Goal: Task Accomplishment & Management: Manage account settings

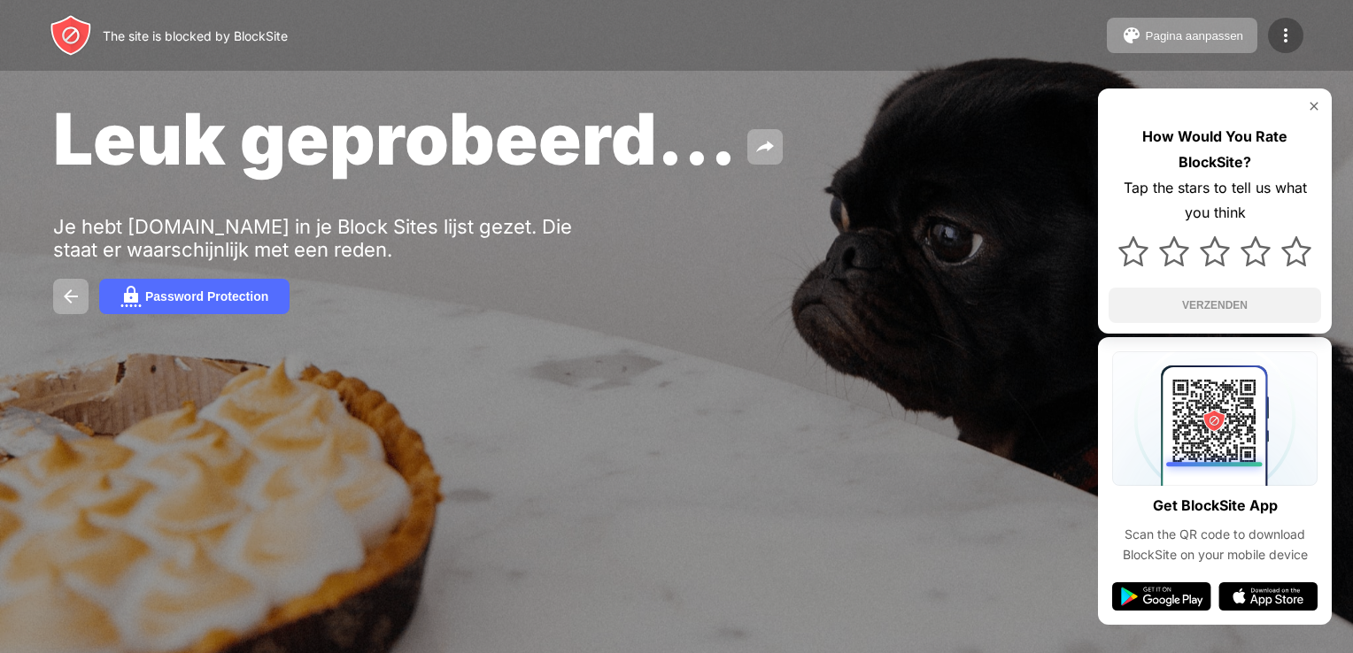
click at [1279, 41] on img at bounding box center [1285, 35] width 21 height 21
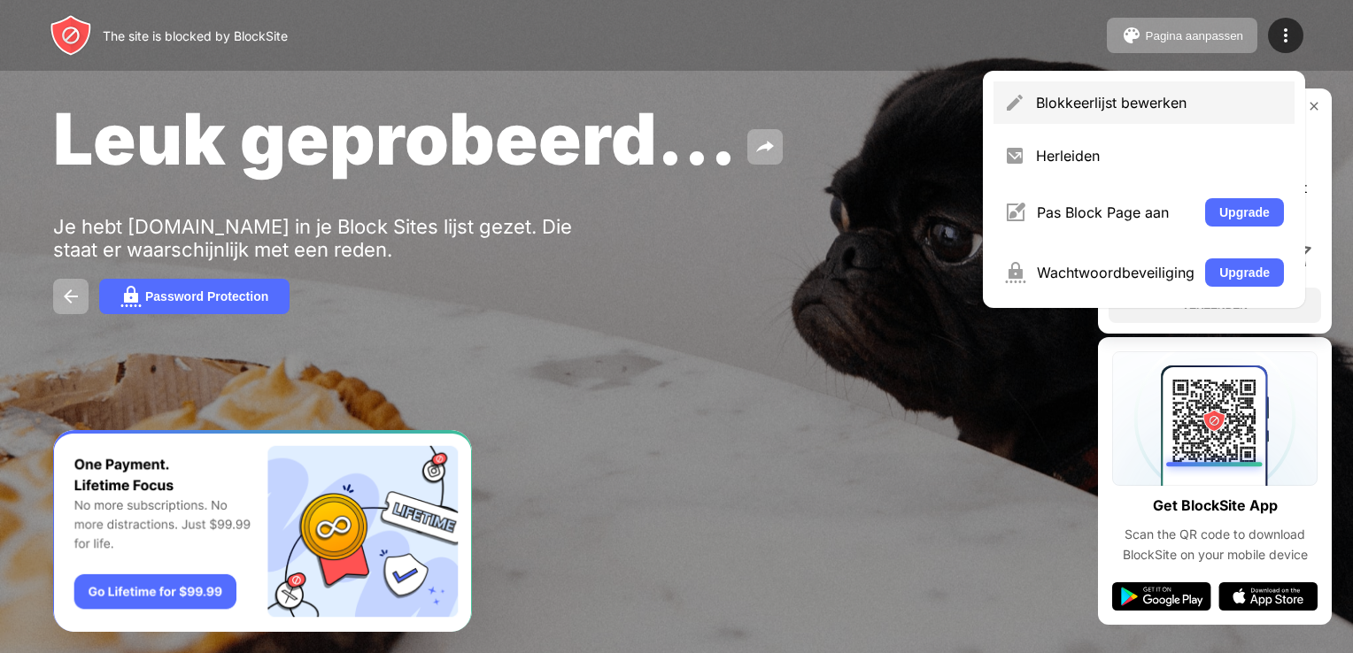
click at [1093, 97] on div "Blokkeerlijst bewerken" at bounding box center [1160, 103] width 248 height 18
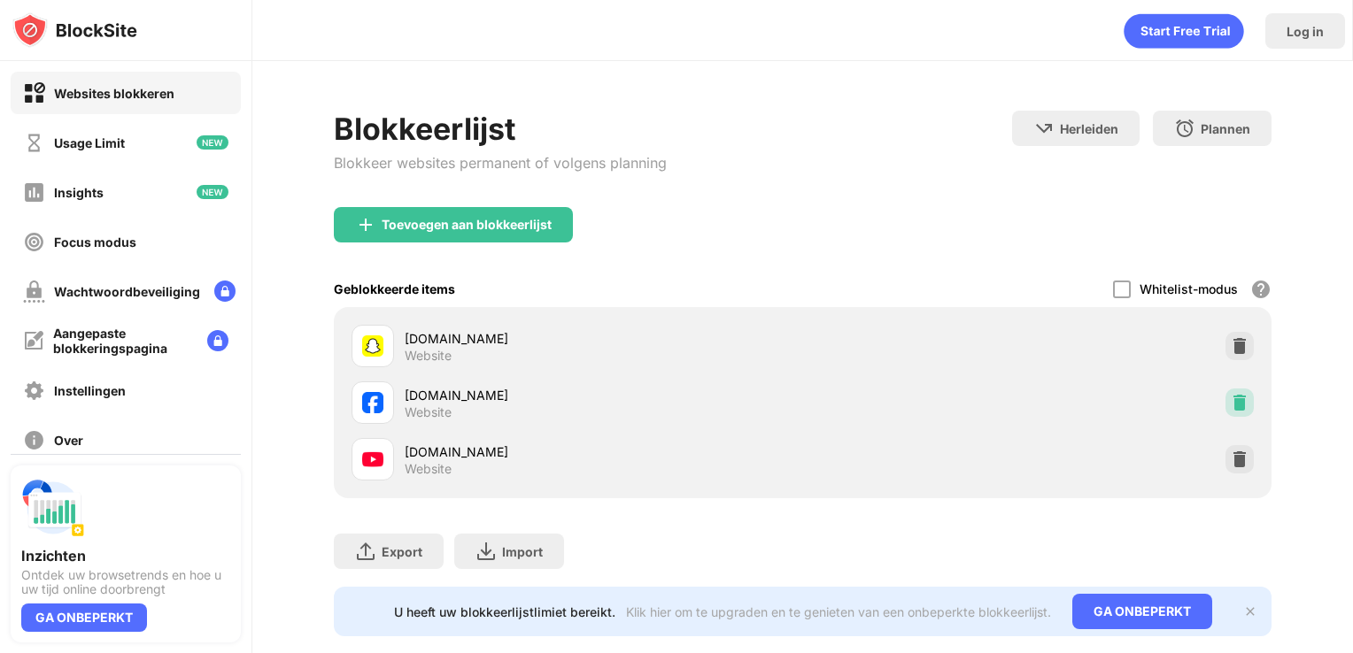
drag, startPoint x: 1225, startPoint y: 413, endPoint x: 1086, endPoint y: 259, distance: 206.3
click at [1225, 412] on div at bounding box center [1239, 403] width 28 height 28
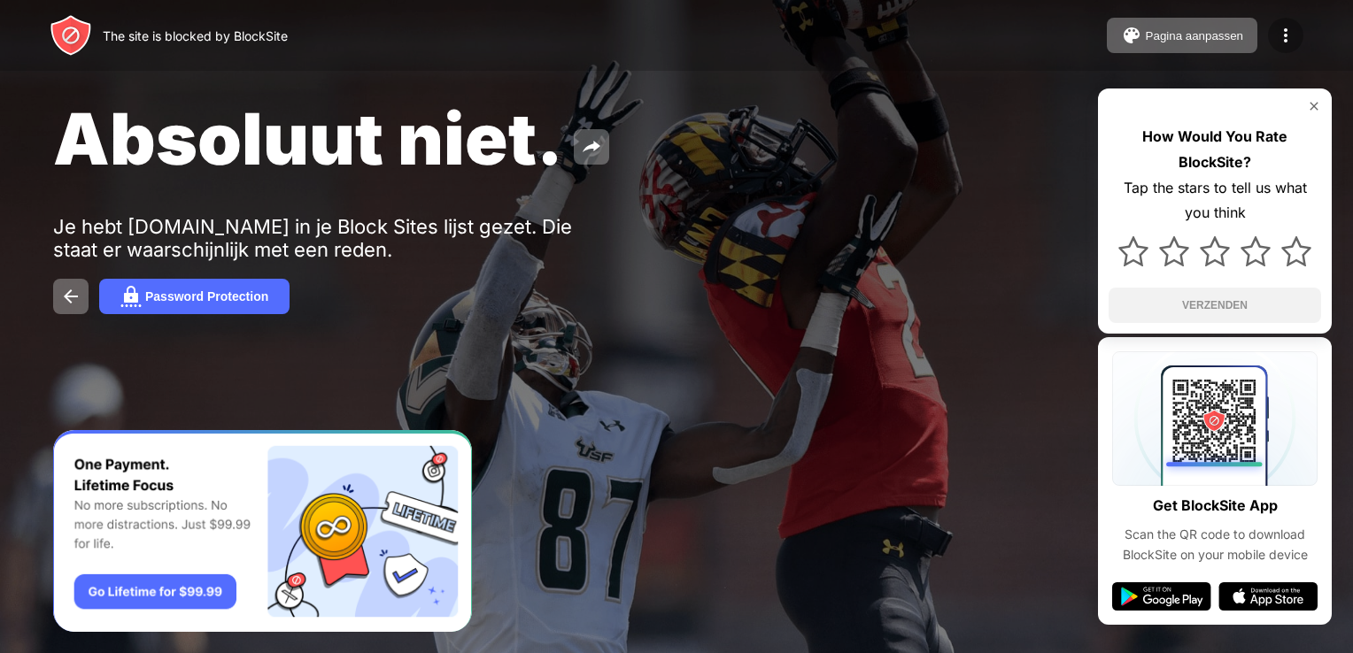
click at [1293, 37] on img at bounding box center [1285, 35] width 21 height 21
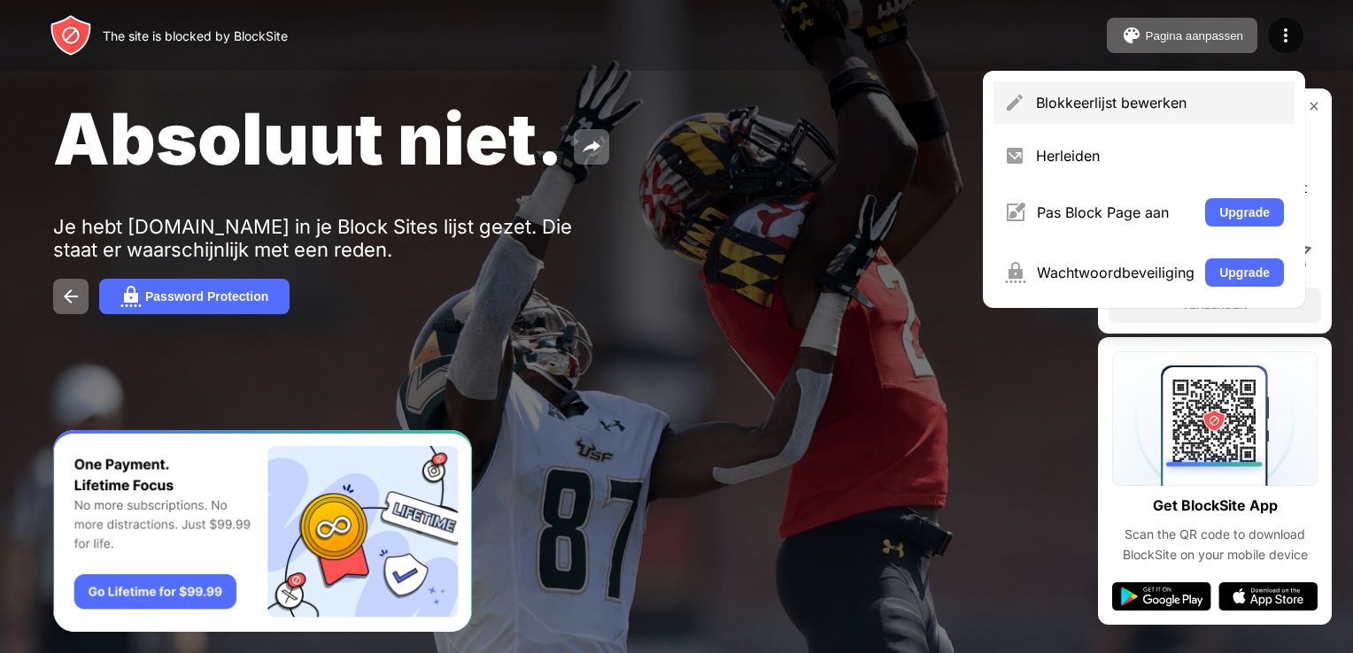
click at [1171, 104] on div "Blokkeerlijst bewerken" at bounding box center [1160, 103] width 248 height 18
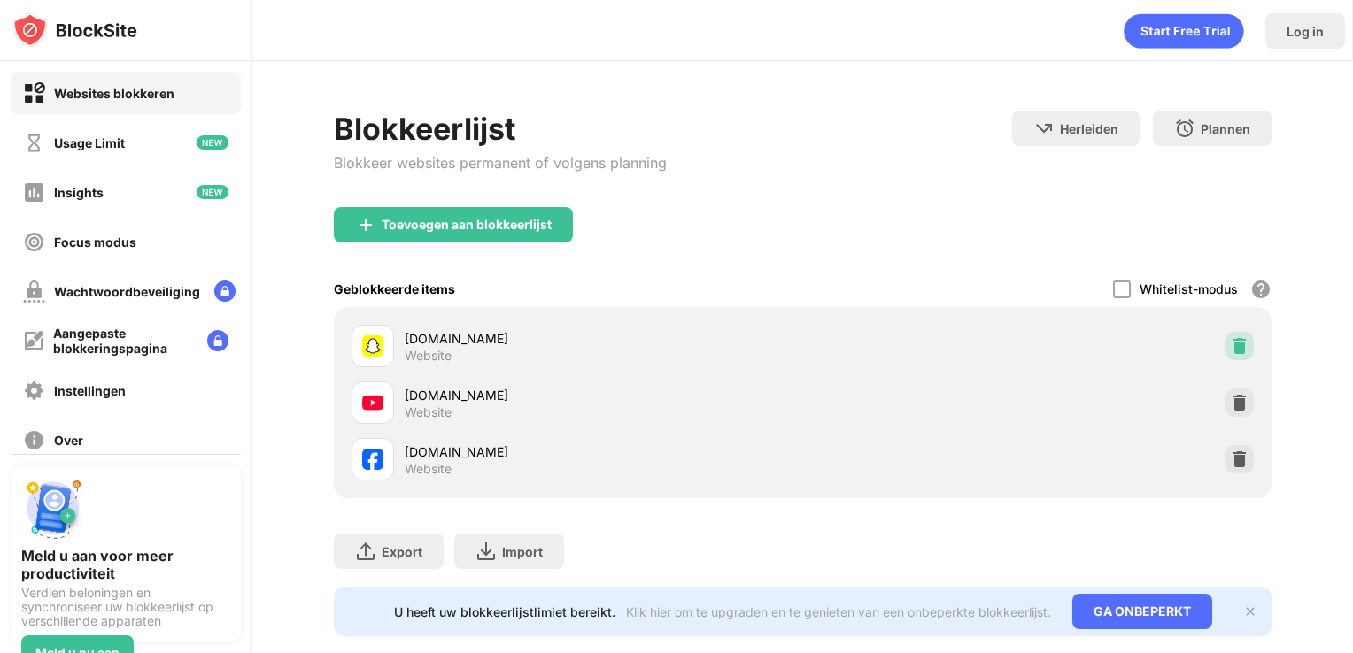
click at [1231, 349] on img at bounding box center [1240, 346] width 18 height 18
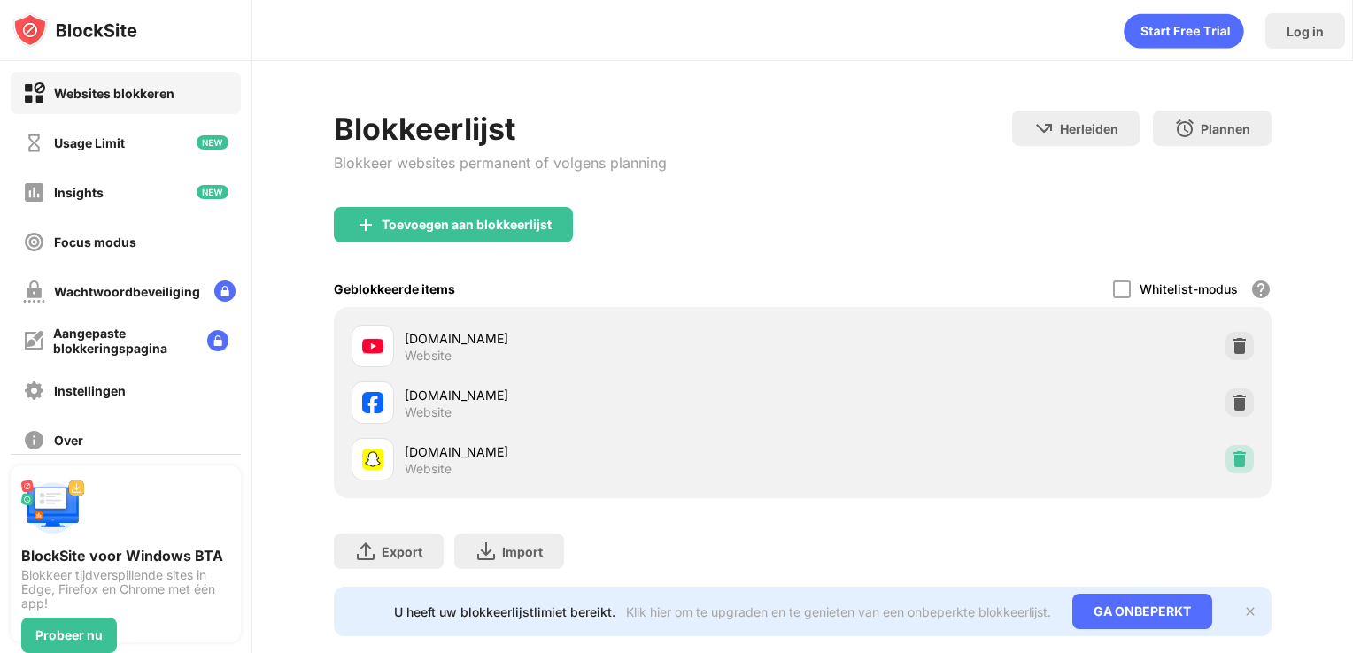
click at [1225, 458] on div at bounding box center [1239, 459] width 28 height 28
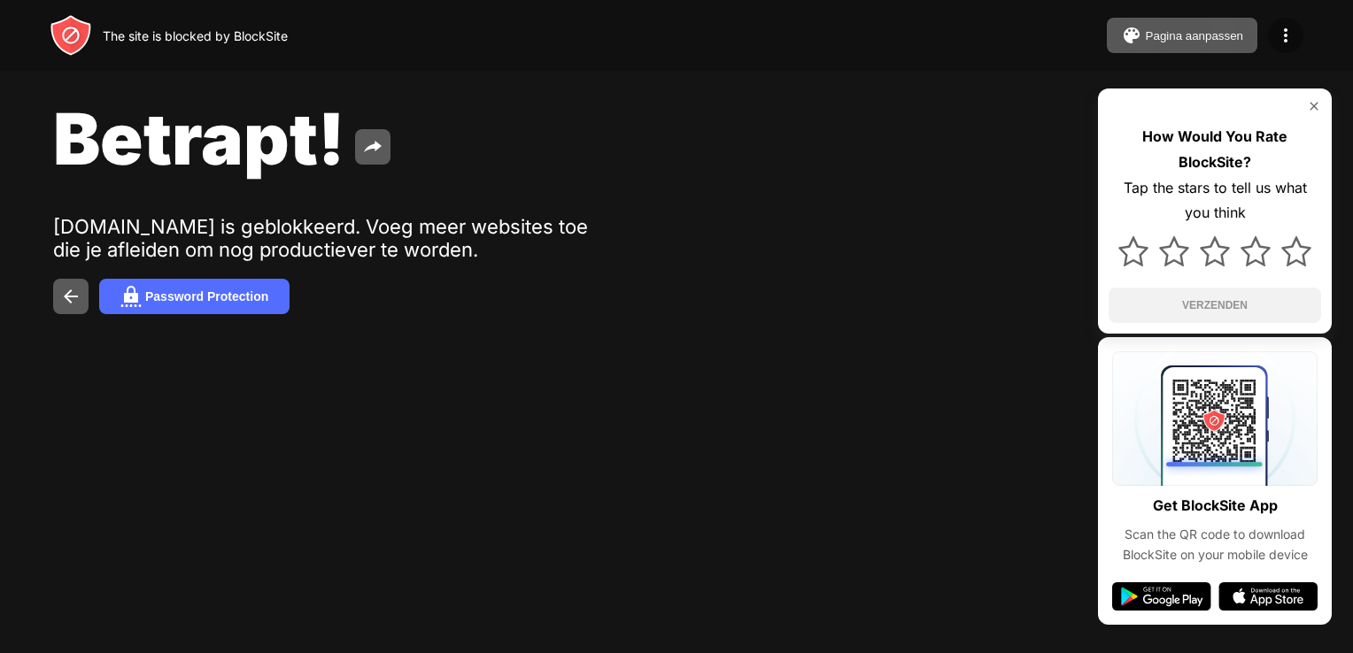
click at [1286, 43] on img at bounding box center [1285, 35] width 21 height 21
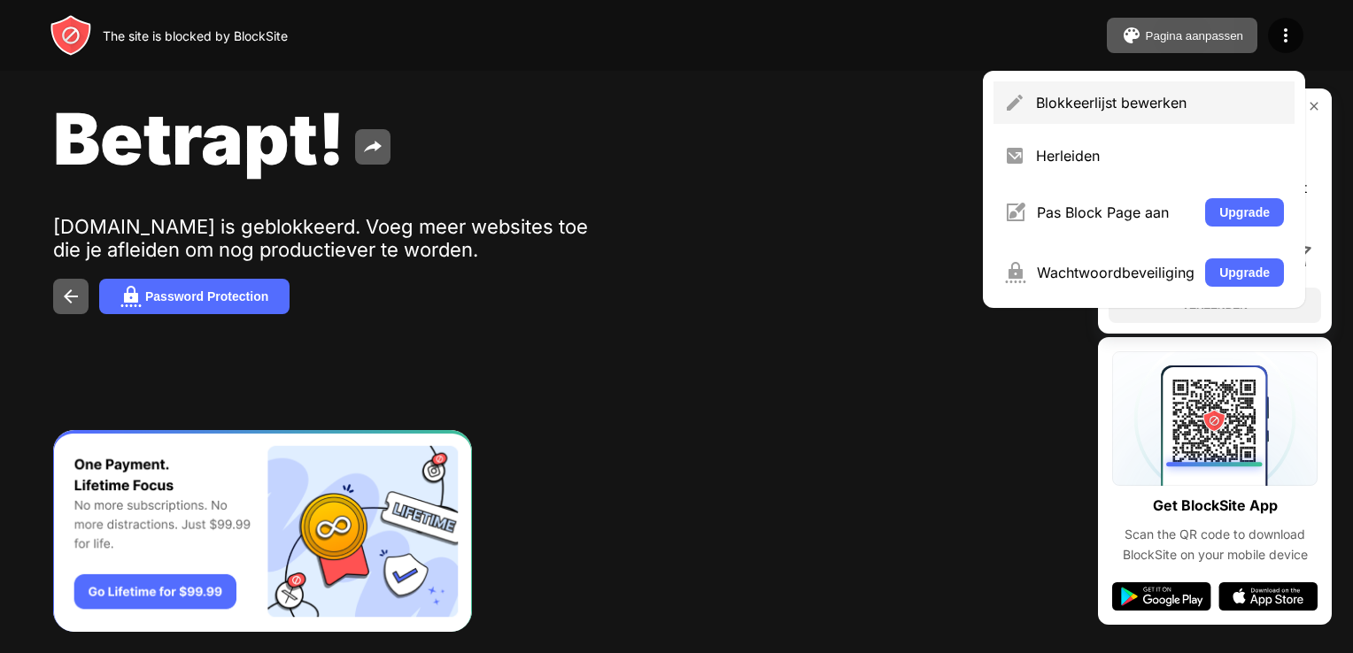
click at [1098, 122] on div "Blokkeerlijst bewerken" at bounding box center [1143, 102] width 301 height 42
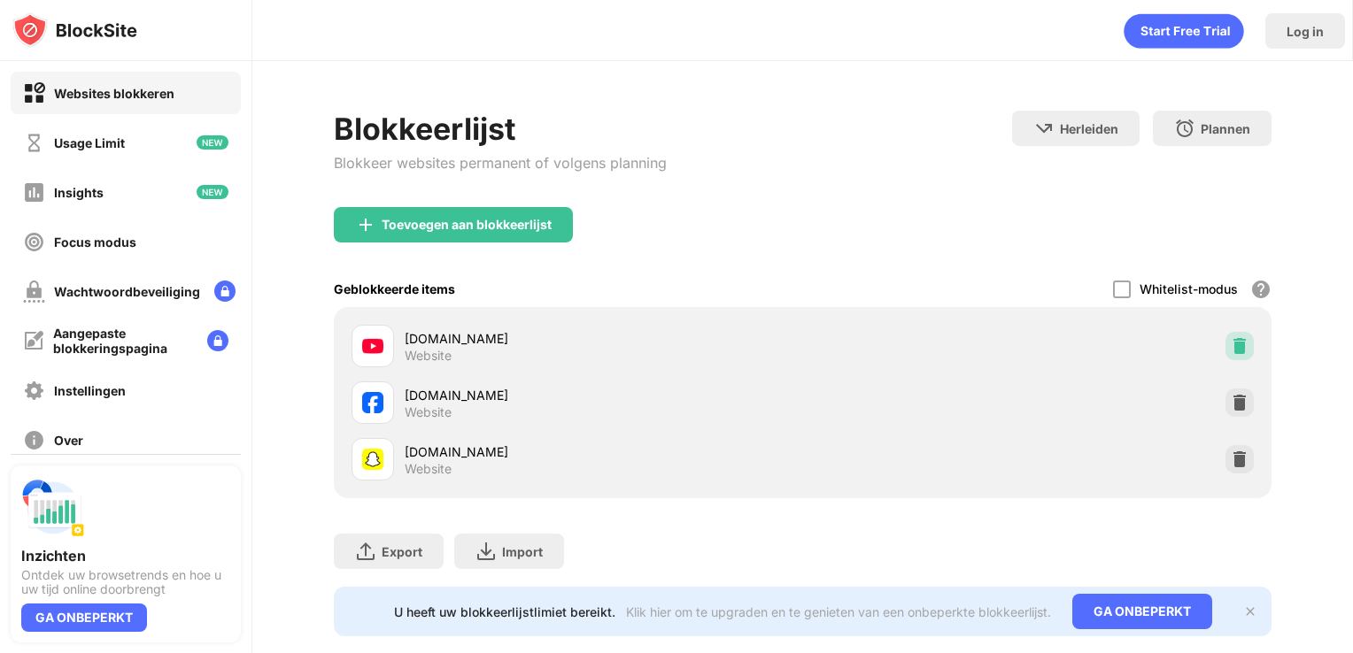
click at [1225, 344] on div at bounding box center [1239, 346] width 28 height 28
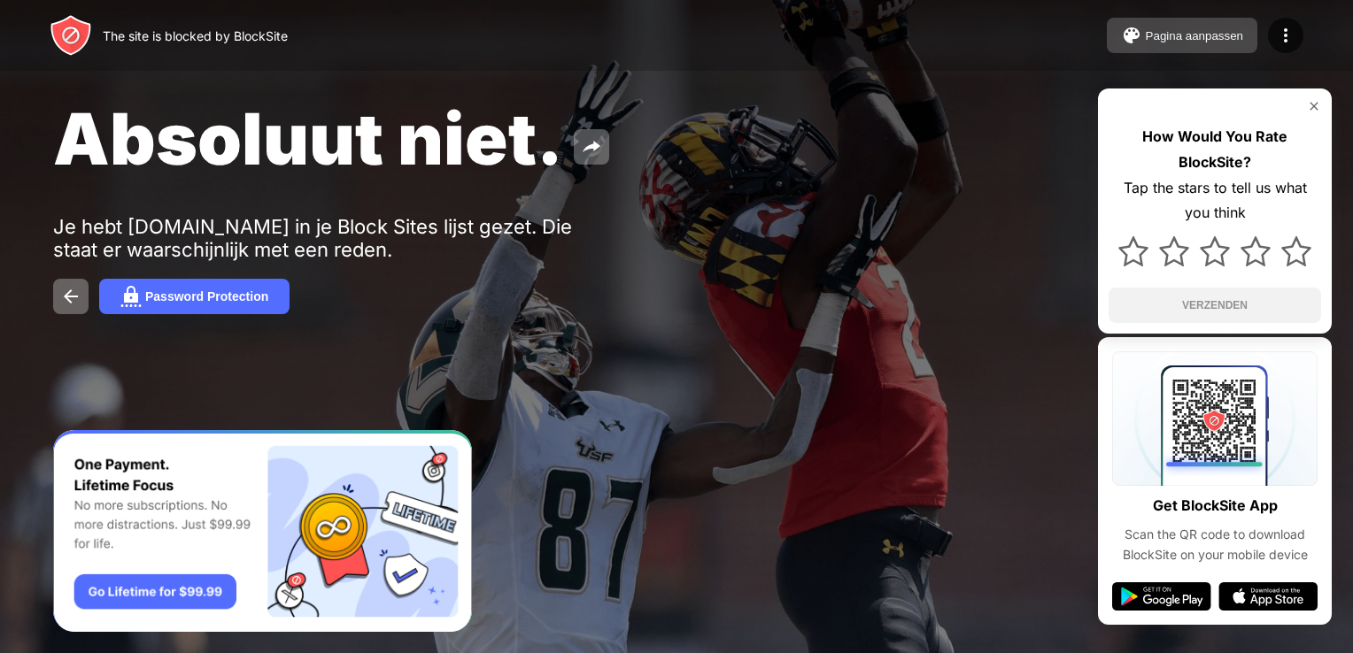
click at [1254, 32] on button "Pagina aanpassen" at bounding box center [1182, 35] width 151 height 35
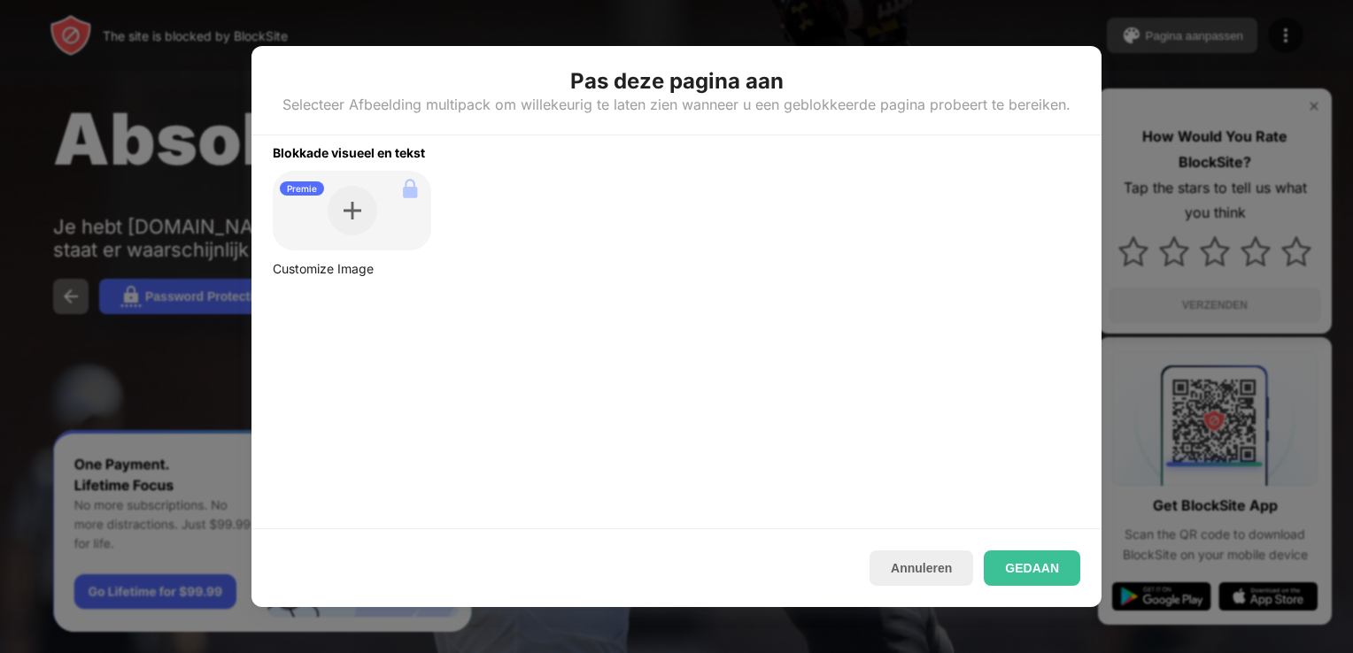
click at [1271, 29] on div at bounding box center [676, 326] width 1353 height 653
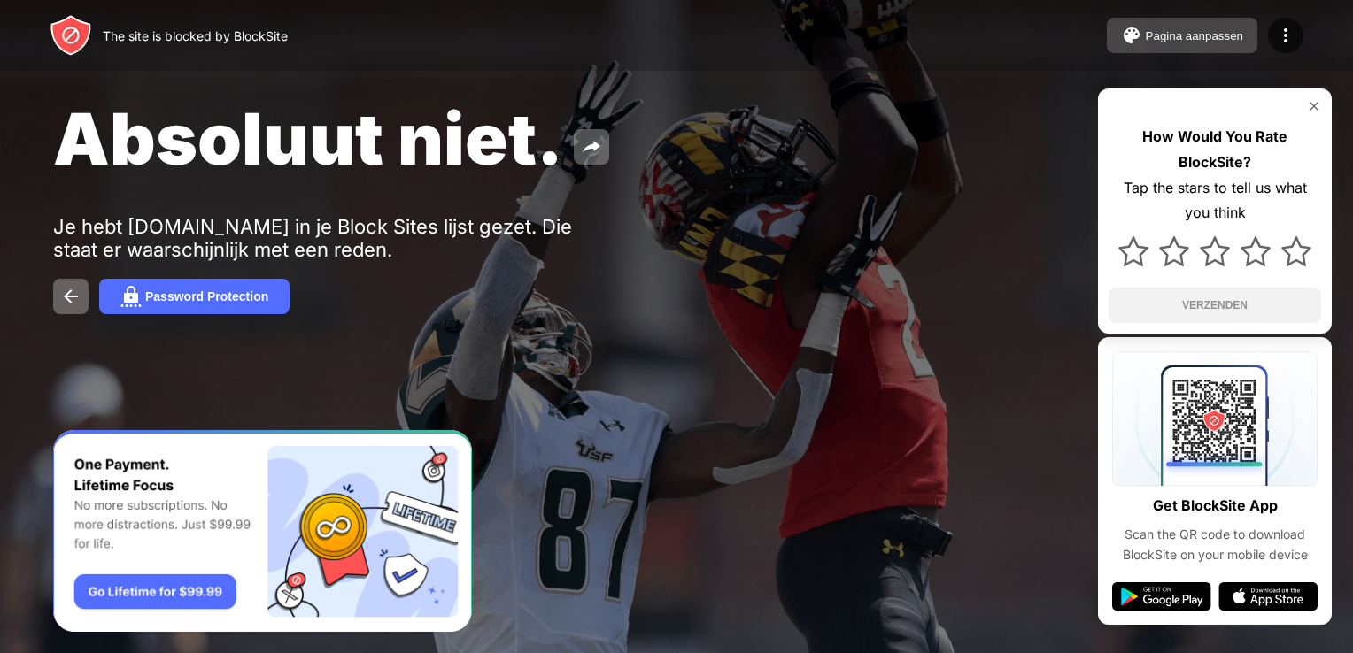
click at [1271, 29] on div at bounding box center [1285, 35] width 35 height 35
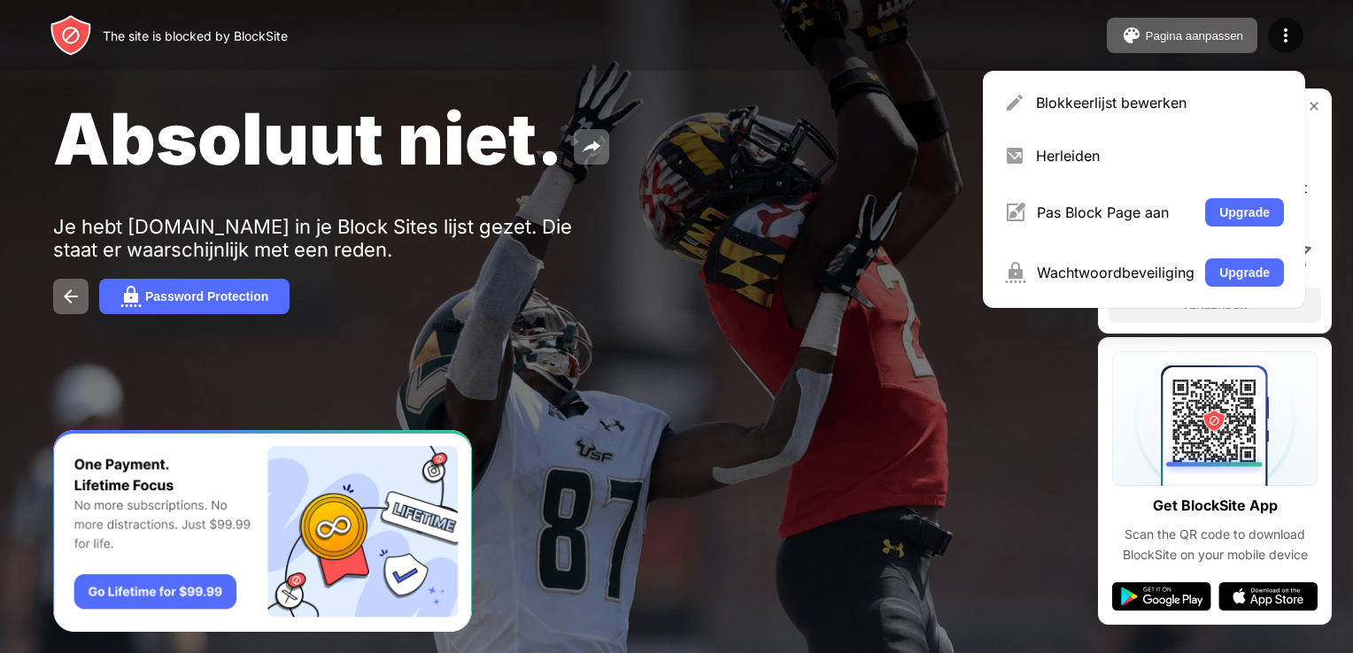
click at [1064, 100] on div "Blokkeerlijst bewerken" at bounding box center [1160, 103] width 248 height 18
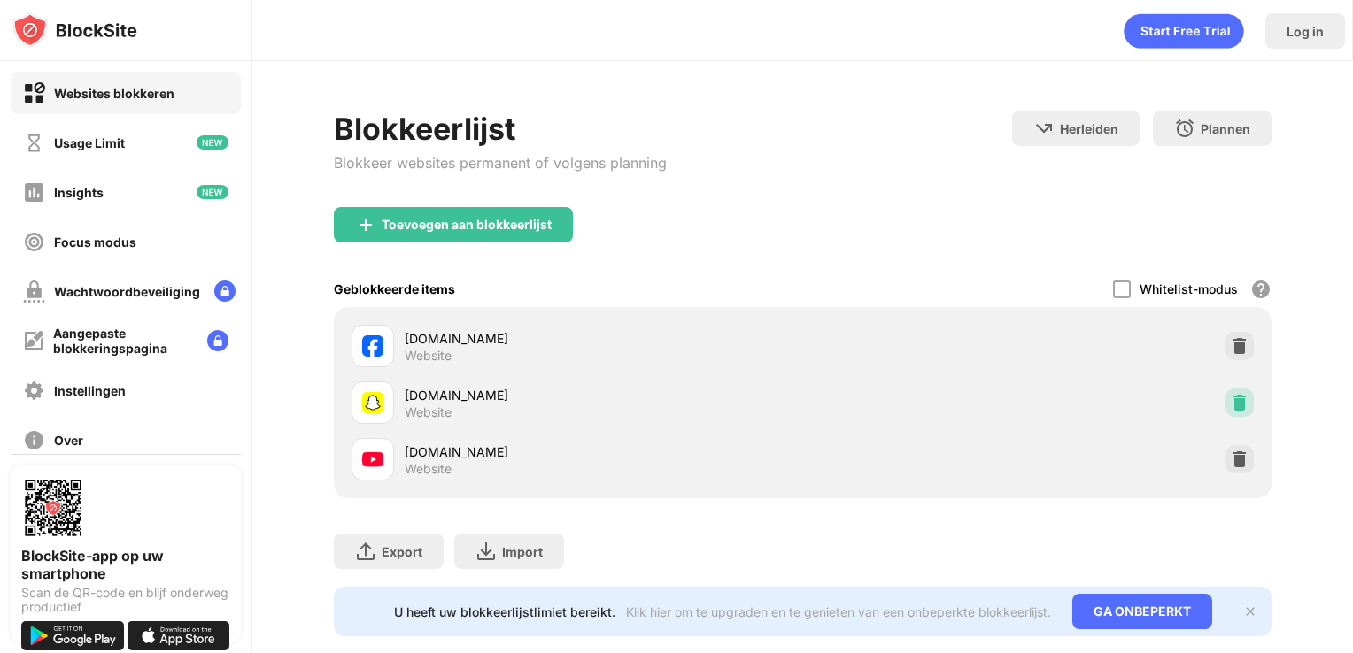
click at [1231, 398] on img at bounding box center [1240, 403] width 18 height 18
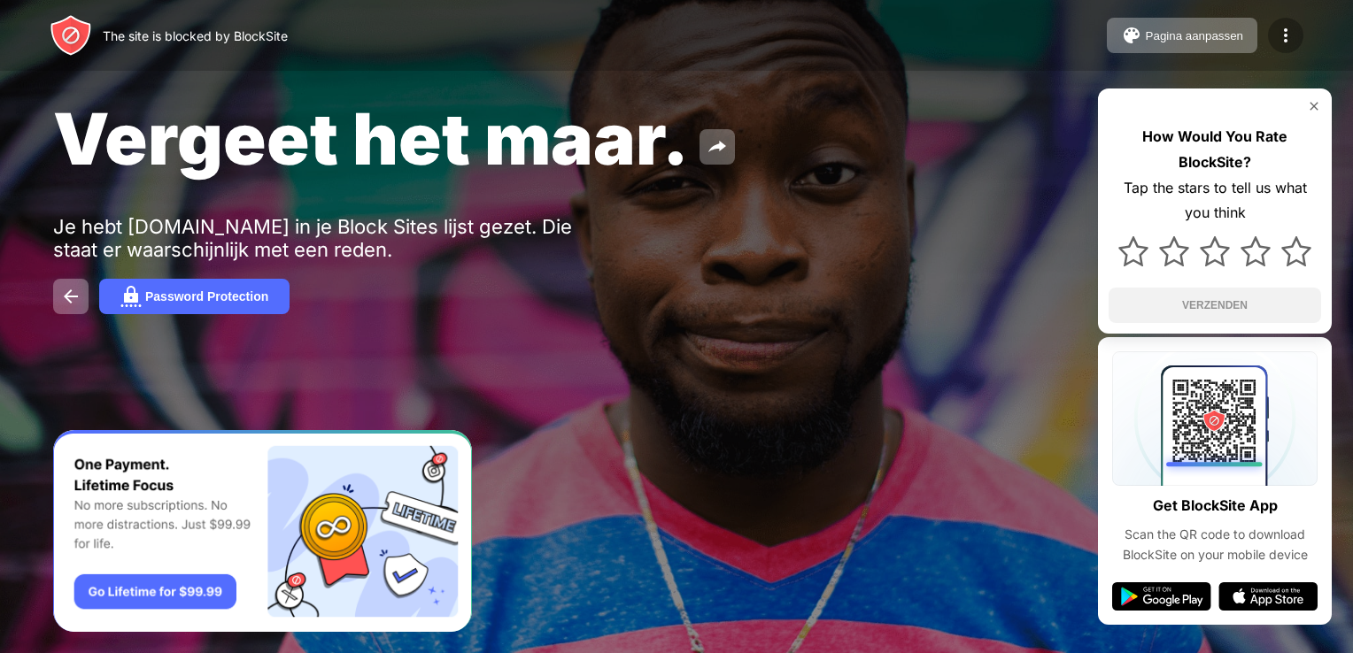
click at [1293, 32] on img at bounding box center [1285, 35] width 21 height 21
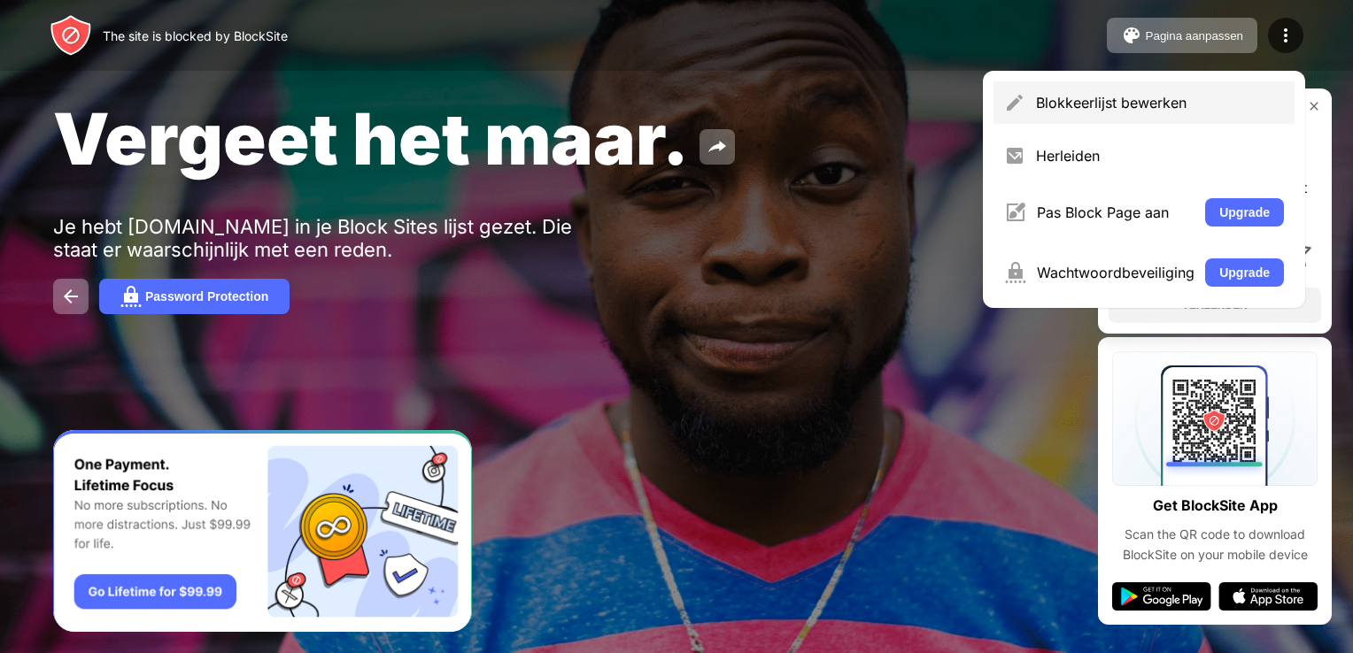
click at [1140, 104] on div "Blokkeerlijst bewerken" at bounding box center [1160, 103] width 248 height 18
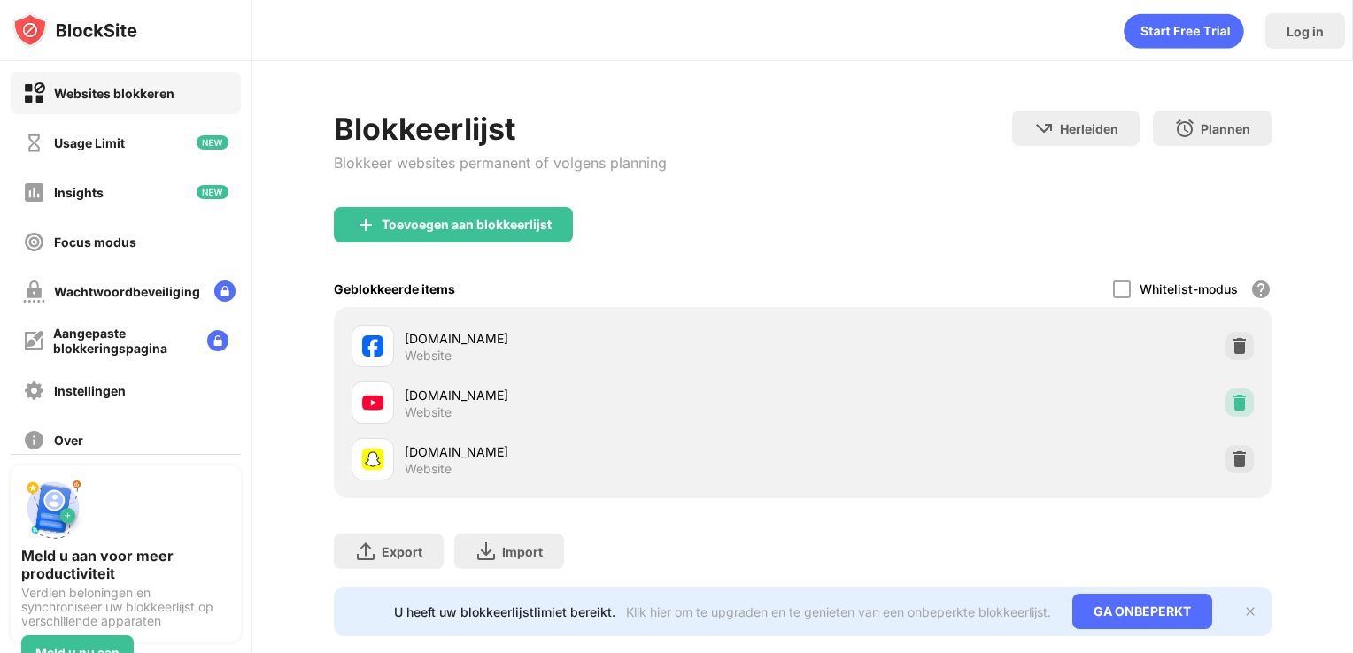
click at [1231, 398] on img at bounding box center [1240, 403] width 18 height 18
